Goal: Transaction & Acquisition: Purchase product/service

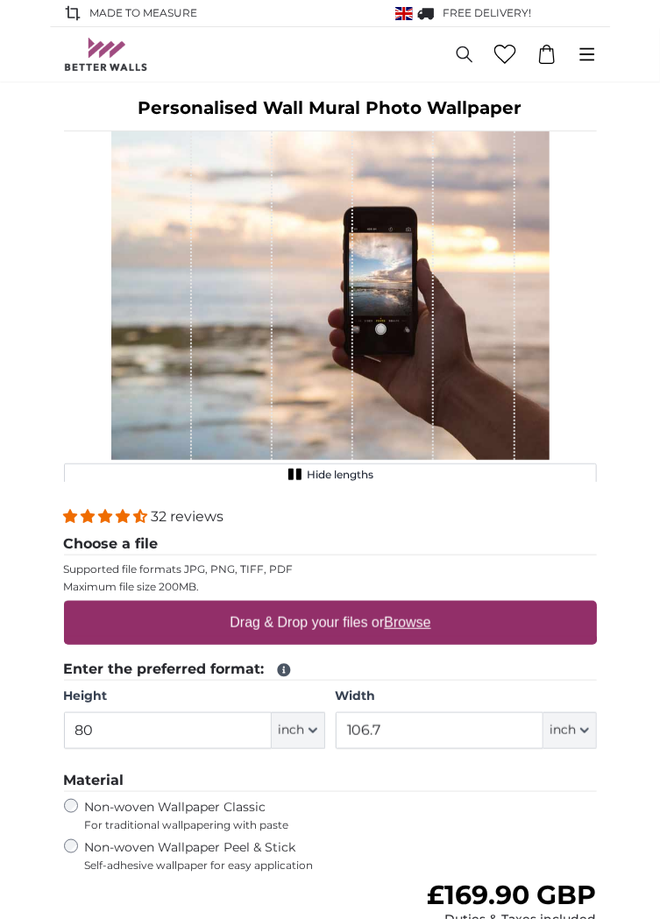
click at [416, 626] on u "Browse" at bounding box center [407, 622] width 46 height 15
click at [416, 607] on input "Drag & Drop your files or Browse" at bounding box center [330, 603] width 533 height 5
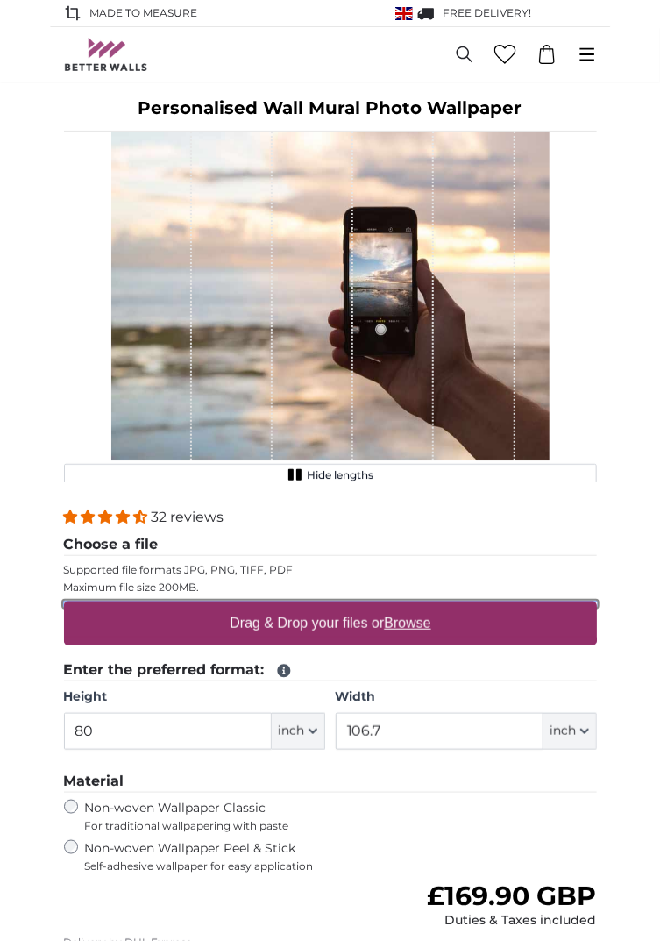
type input "**********"
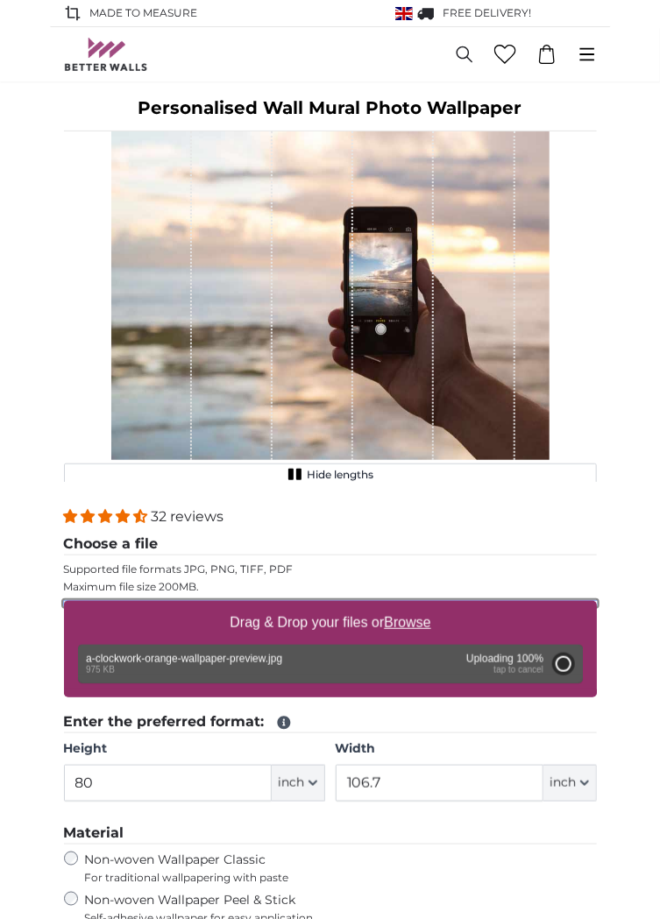
type input "30.3"
type input "75.8"
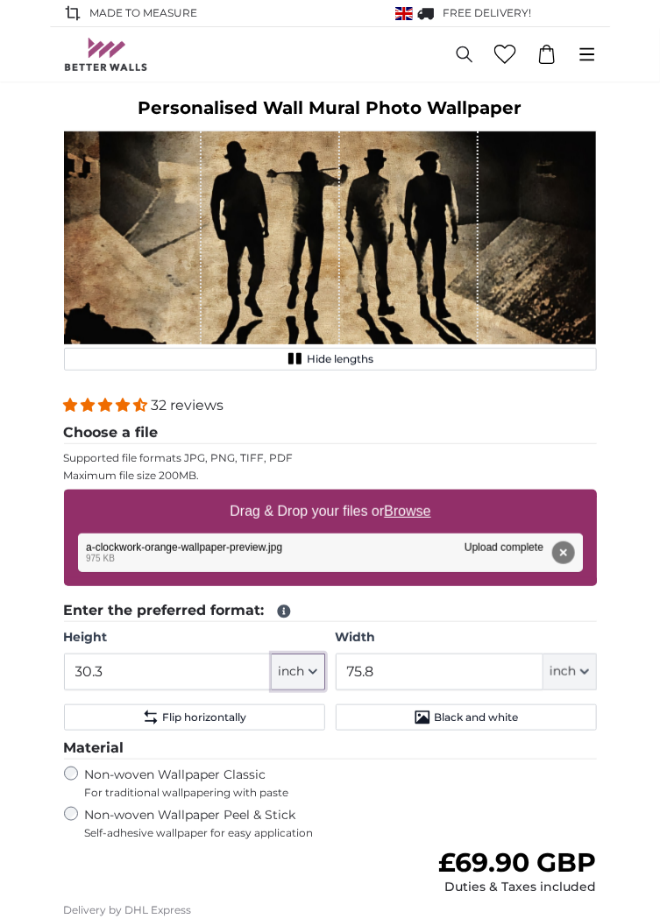
click at [314, 671] on icon "button" at bounding box center [313, 672] width 9 height 9
click at [329, 721] on link "Centimeter (cm)" at bounding box center [298, 719] width 154 height 32
type input "77"
type input "192.6"
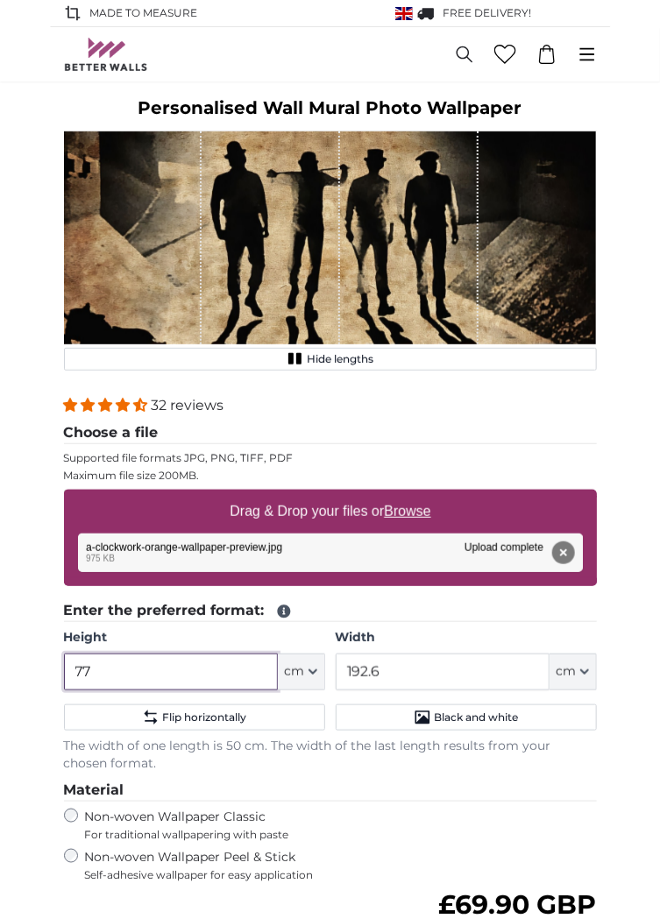
click at [207, 677] on input "77" at bounding box center [171, 672] width 214 height 37
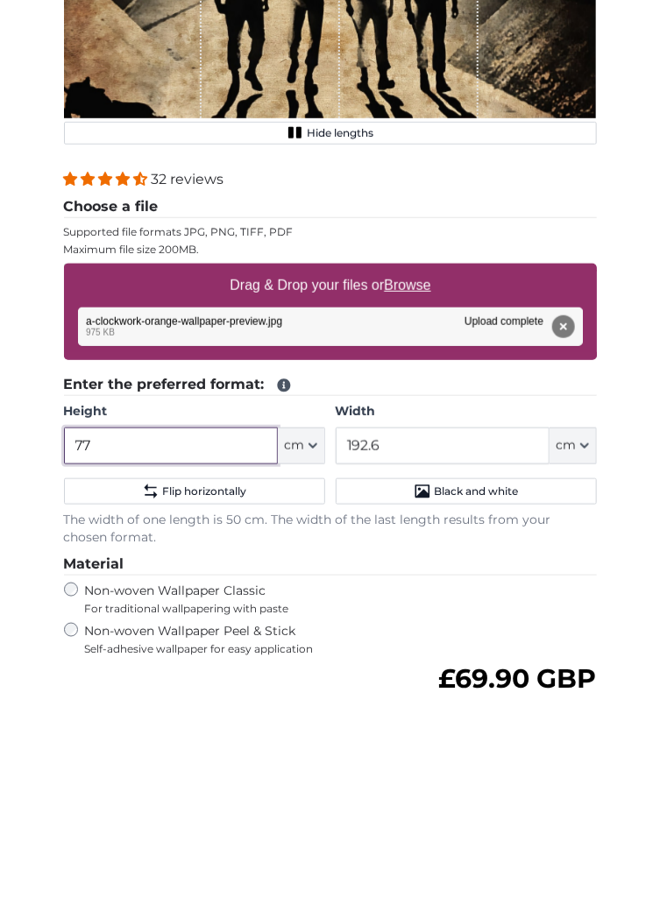
scroll to position [60, 0]
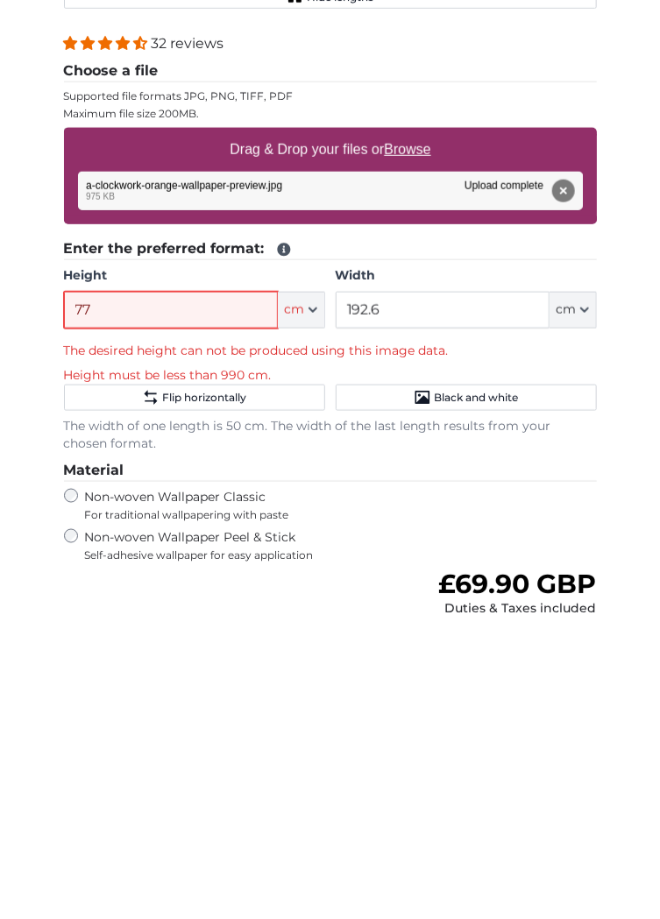
type input "7"
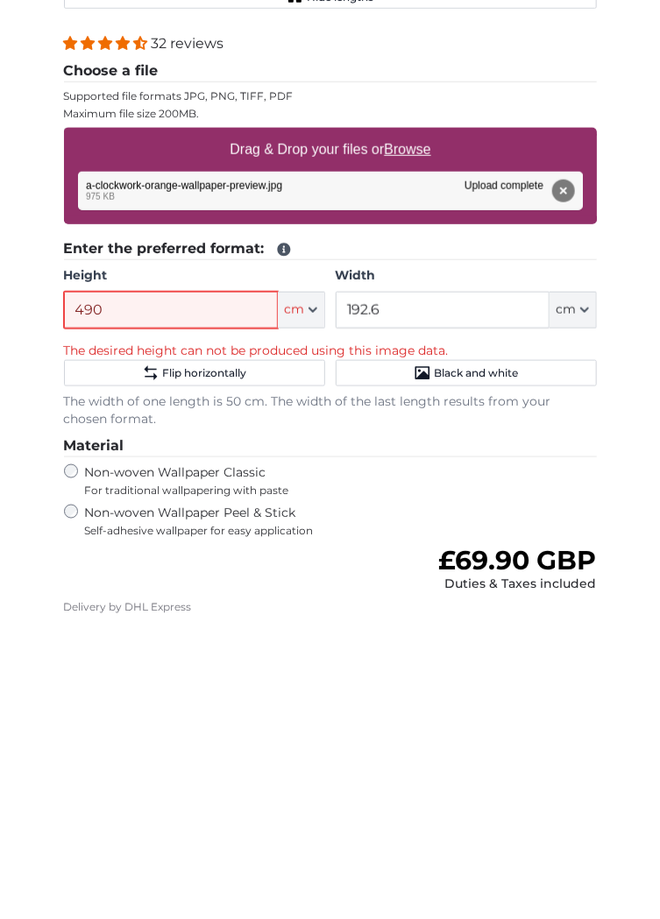
type input "490"
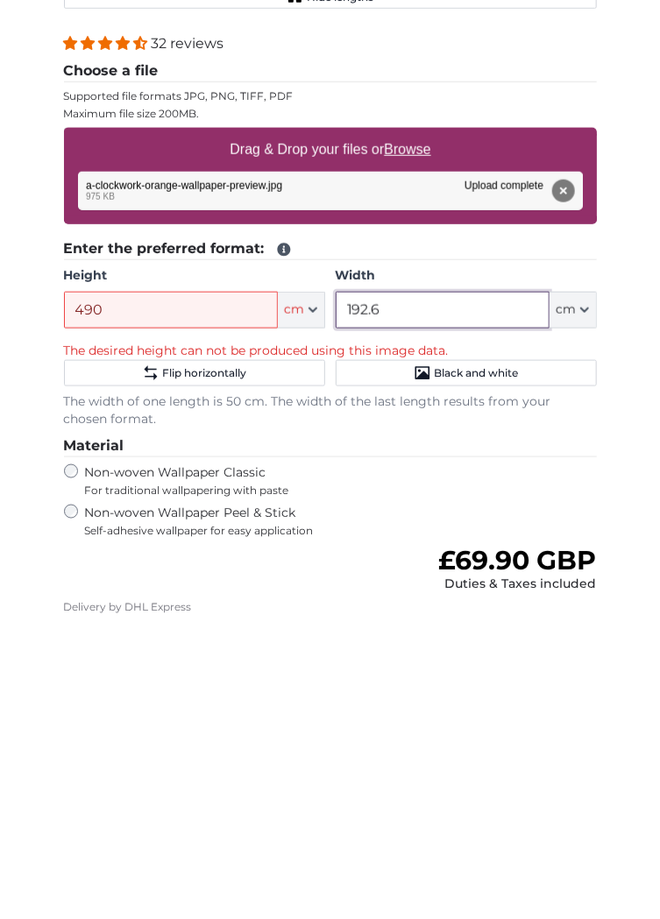
click at [472, 607] on input "192.6" at bounding box center [443, 611] width 214 height 37
type input "1"
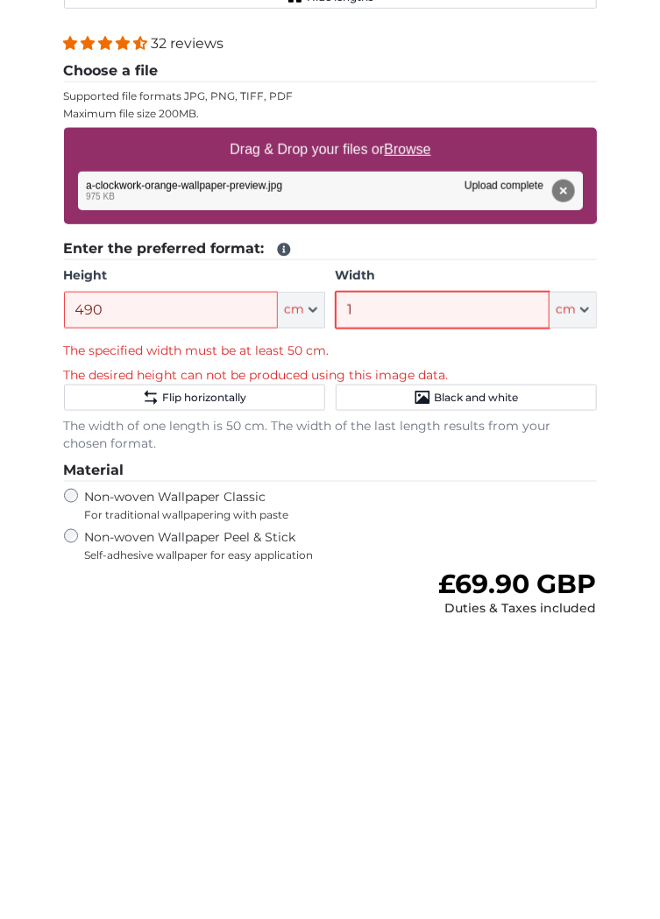
type input "1"
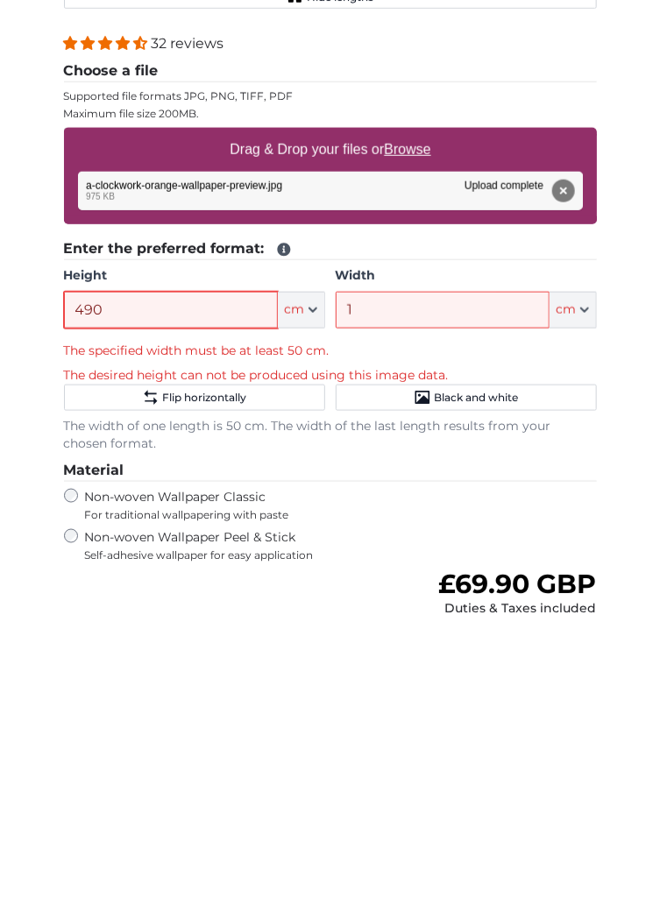
click at [209, 620] on input "490" at bounding box center [171, 611] width 214 height 37
type input "4"
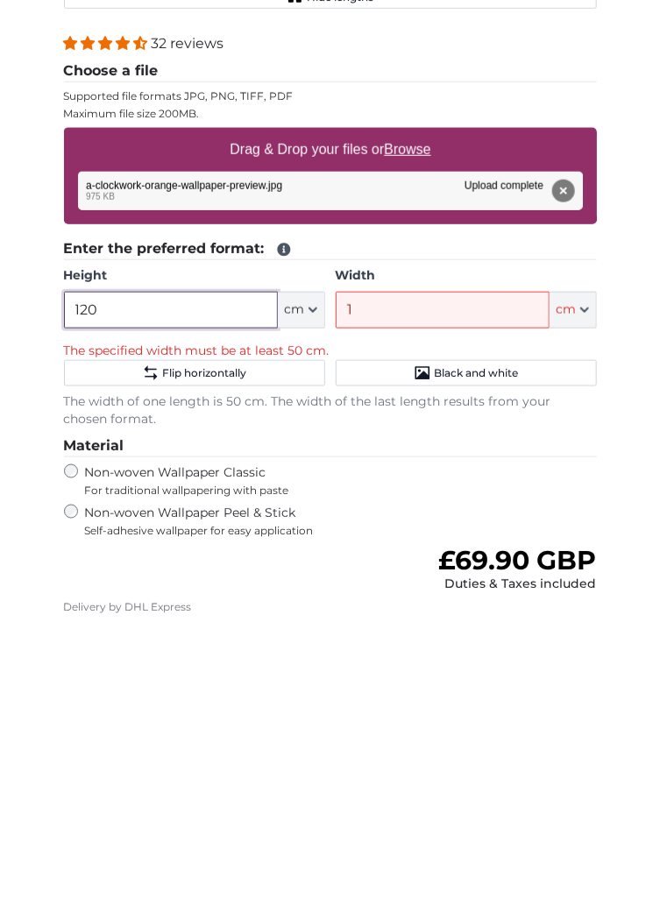
type input "120"
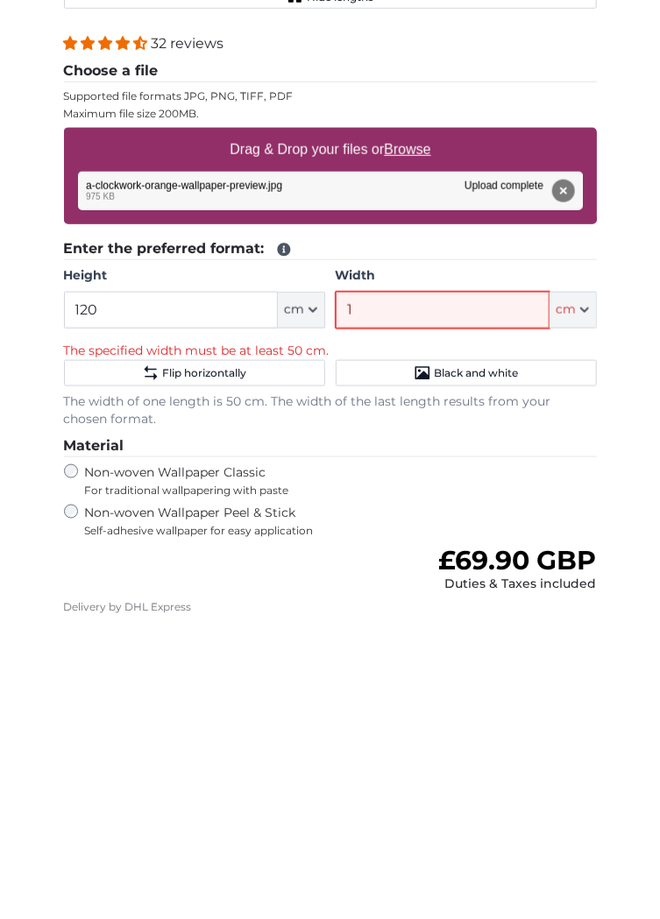
click at [486, 614] on input "1" at bounding box center [443, 611] width 214 height 37
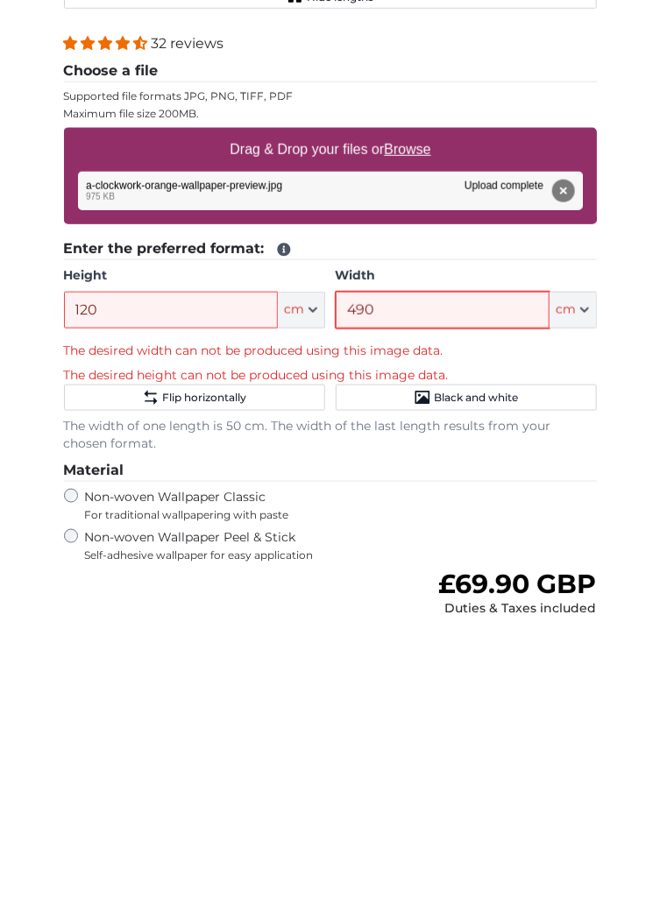
type input "490"
click at [577, 807] on div "Non-woven Wallpaper Classic For traditional wallpapering with paste" at bounding box center [330, 807] width 533 height 33
